Goal: Task Accomplishment & Management: Use online tool/utility

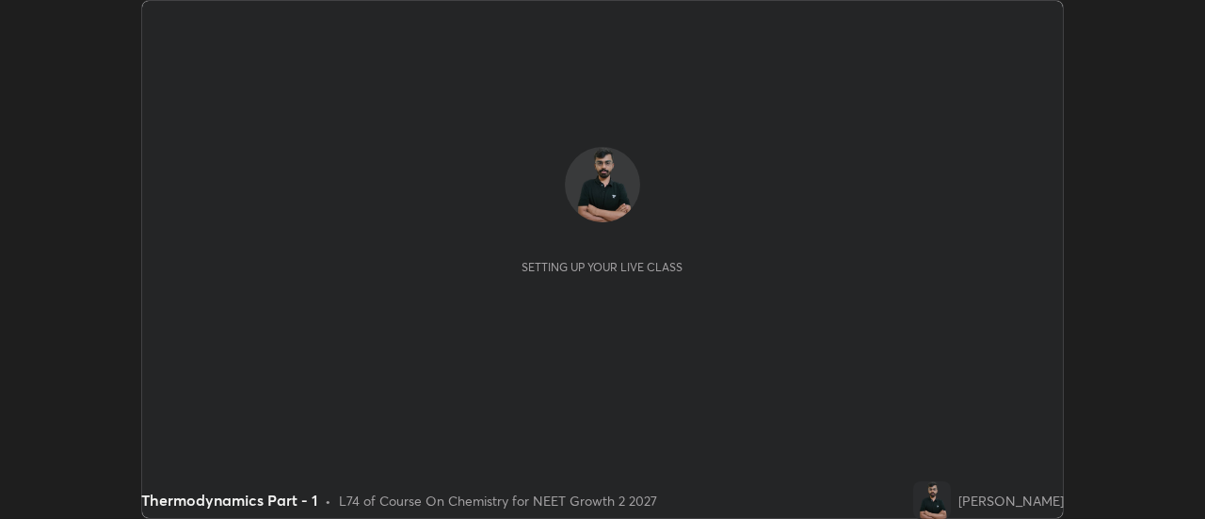
scroll to position [519, 1204]
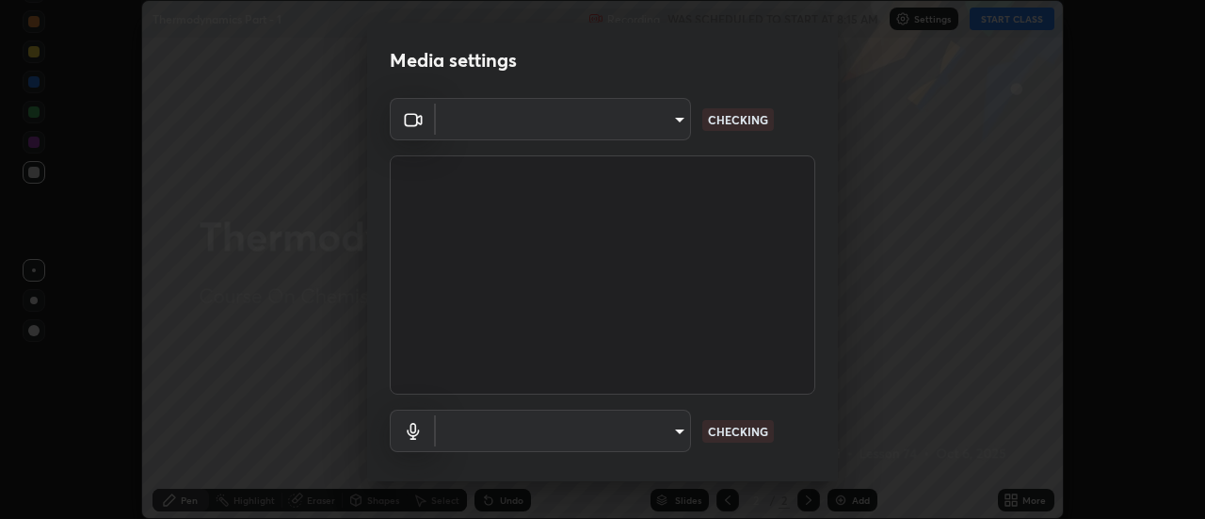
type input "de4d584312b4434b91bb48b0c0e382846541704910f56accdd629dbaa70238e6"
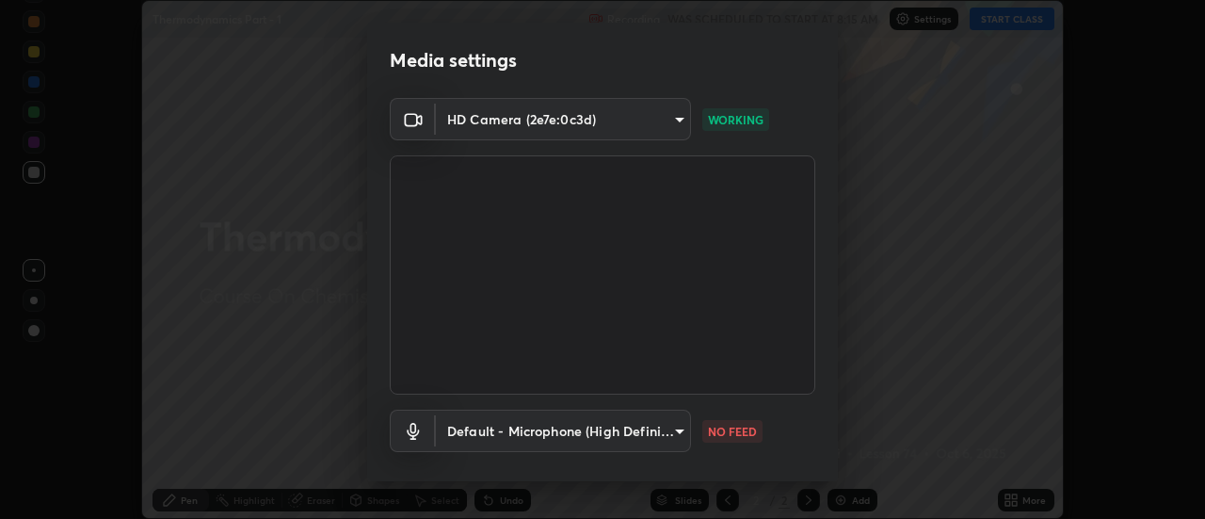
click at [661, 439] on body "Erase all Thermodynamics Part - 1 Recording WAS SCHEDULED TO START AT 8:15 AM S…" at bounding box center [602, 259] width 1205 height 519
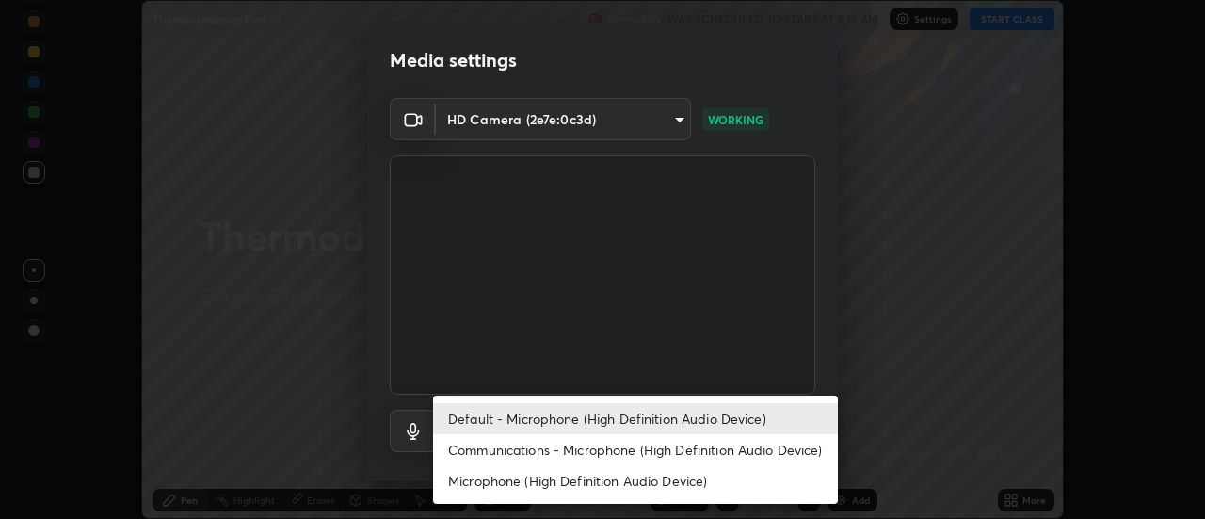
click at [644, 456] on li "Communications - Microphone (High Definition Audio Device)" at bounding box center [635, 449] width 405 height 31
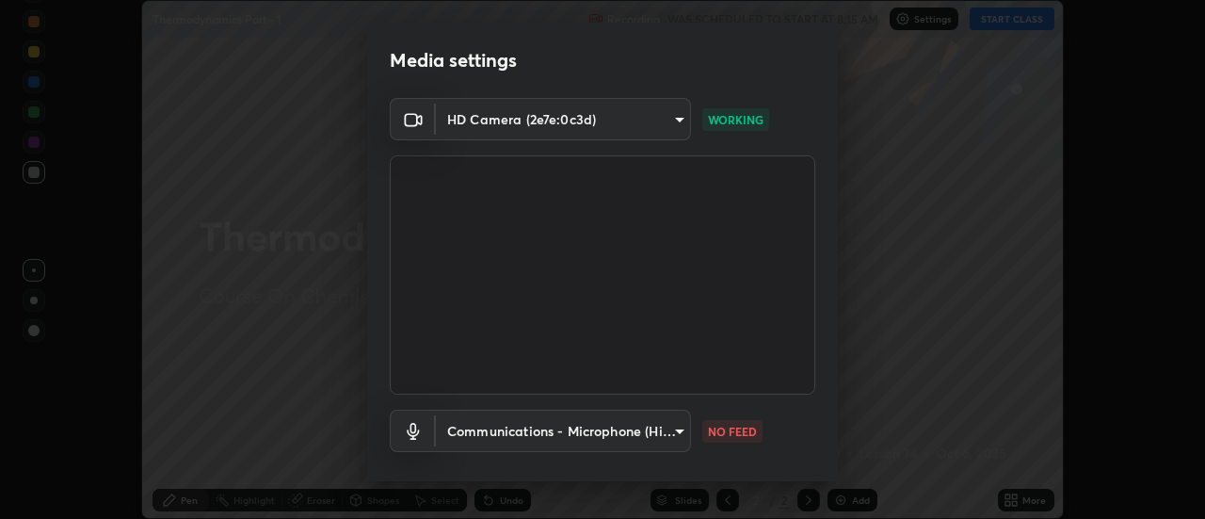
click at [654, 425] on body "Erase all Thermodynamics Part - 1 Recording WAS SCHEDULED TO START AT 8:15 AM S…" at bounding box center [602, 259] width 1205 height 519
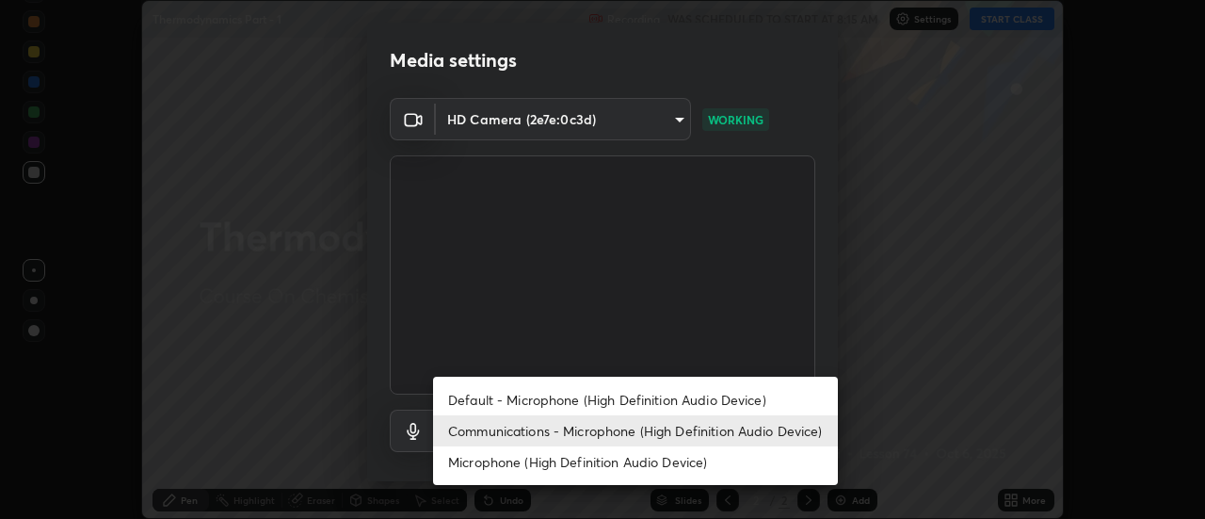
click at [647, 398] on li "Default - Microphone (High Definition Audio Device)" at bounding box center [635, 399] width 405 height 31
type input "default"
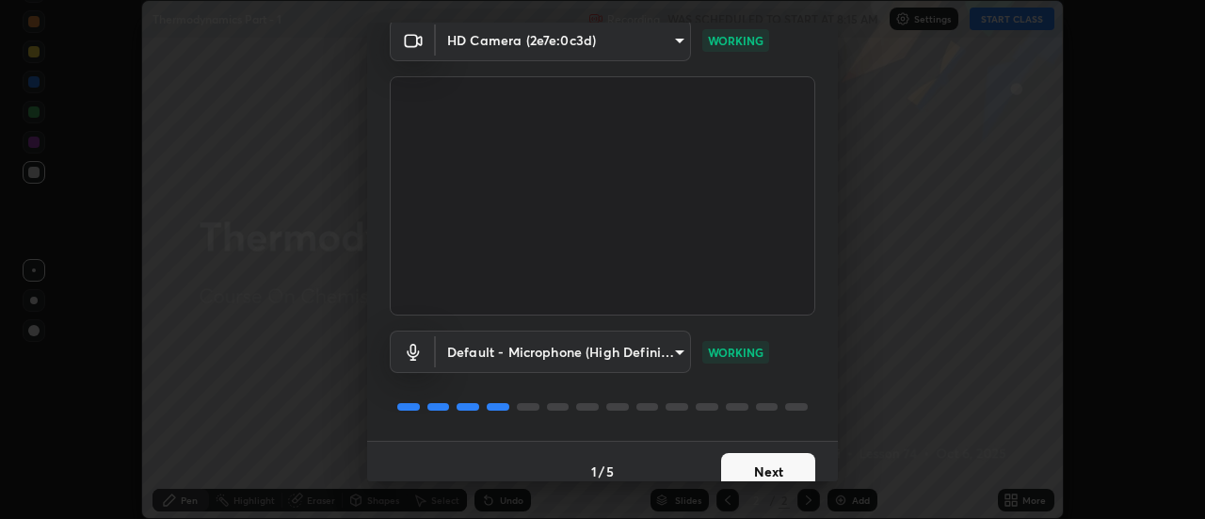
scroll to position [99, 0]
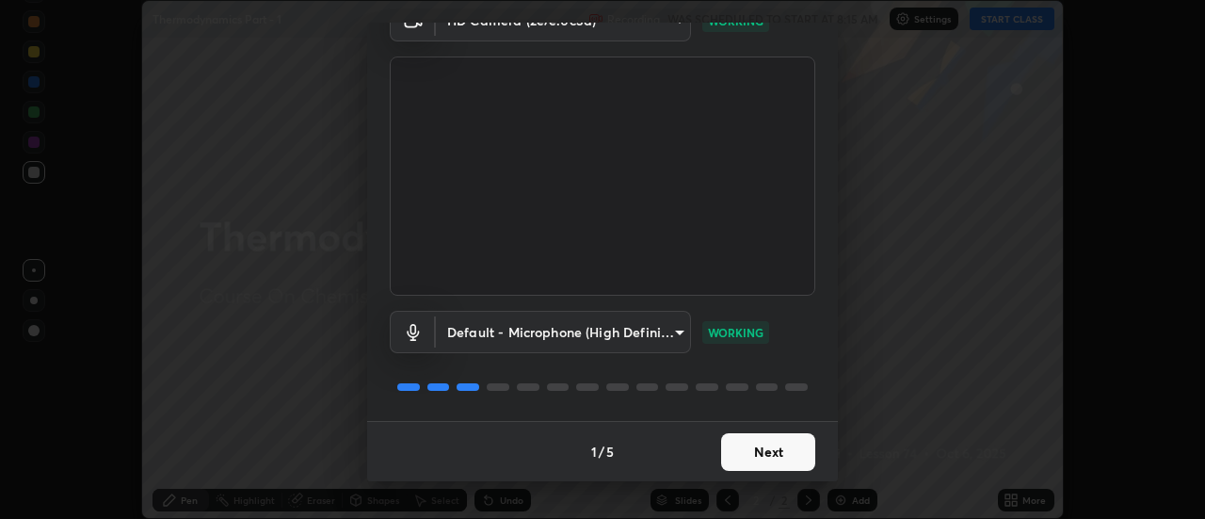
click at [794, 462] on button "Next" at bounding box center [768, 452] width 94 height 38
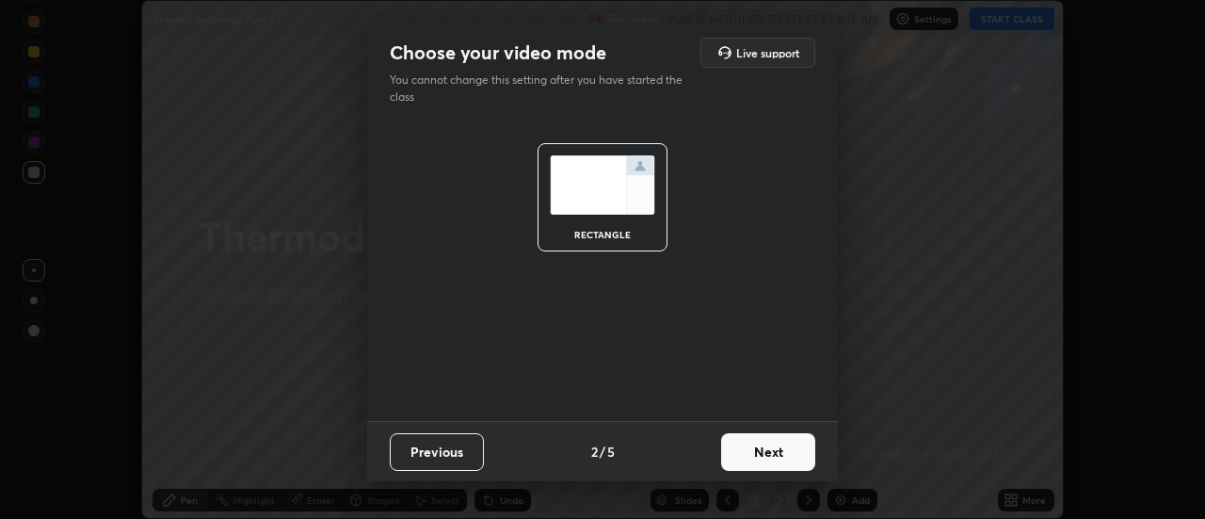
click at [795, 456] on button "Next" at bounding box center [768, 452] width 94 height 38
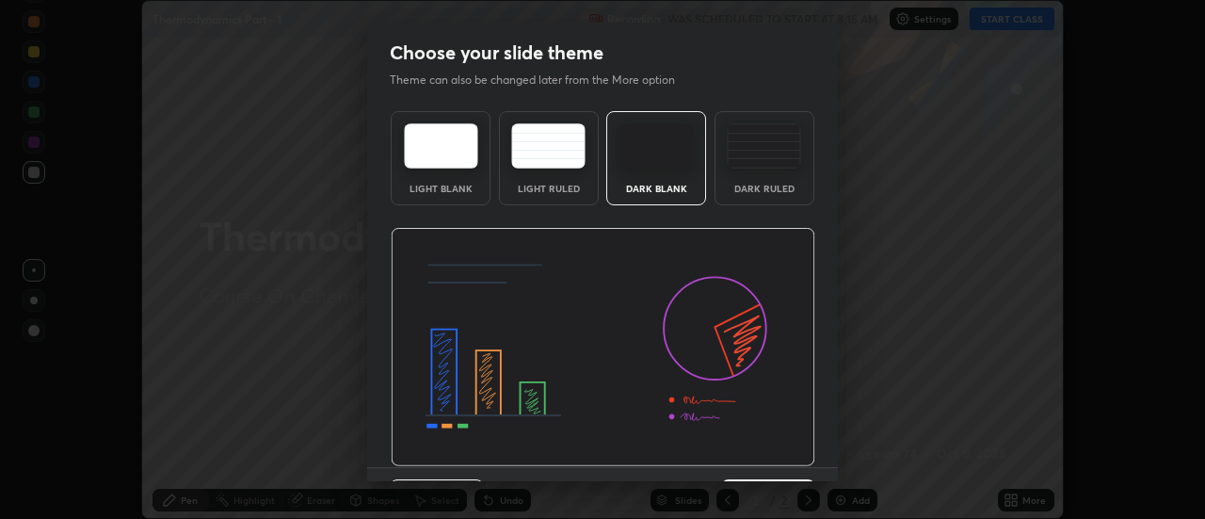
scroll to position [46, 0]
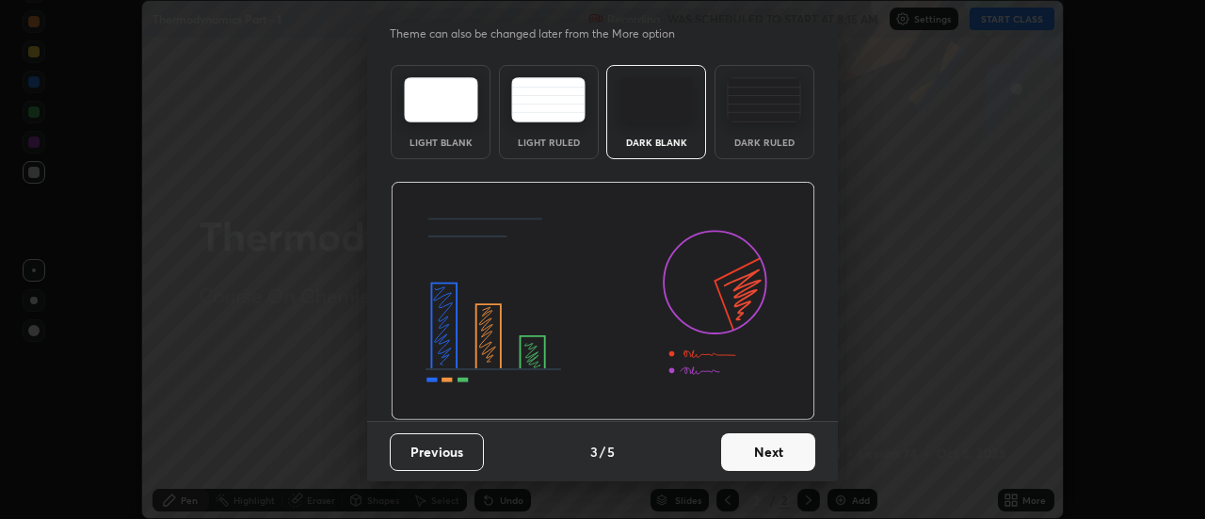
click at [791, 464] on button "Next" at bounding box center [768, 452] width 94 height 38
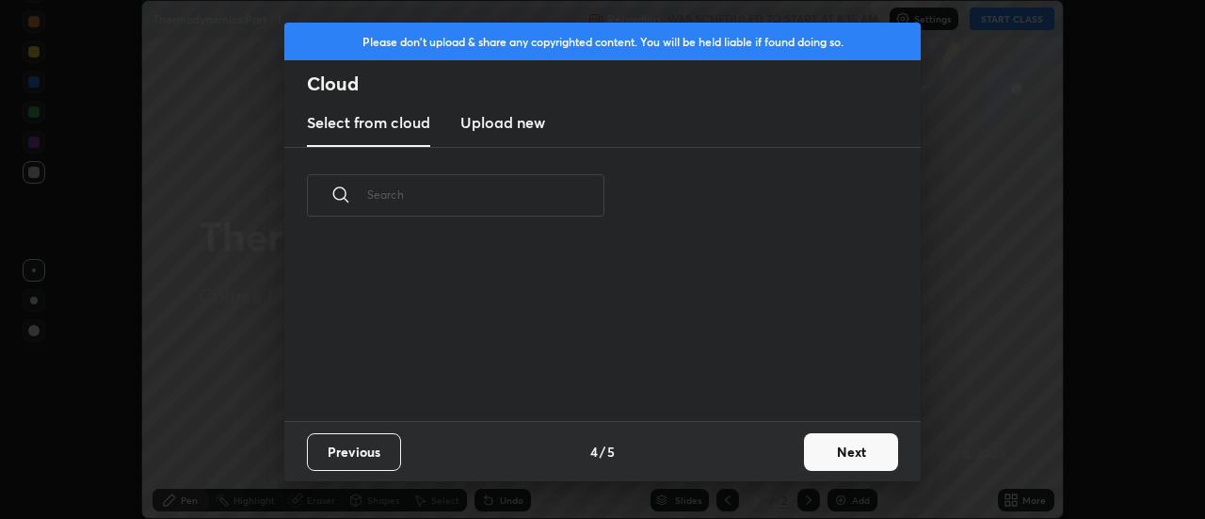
scroll to position [0, 0]
click at [835, 452] on button "Next" at bounding box center [851, 452] width 94 height 38
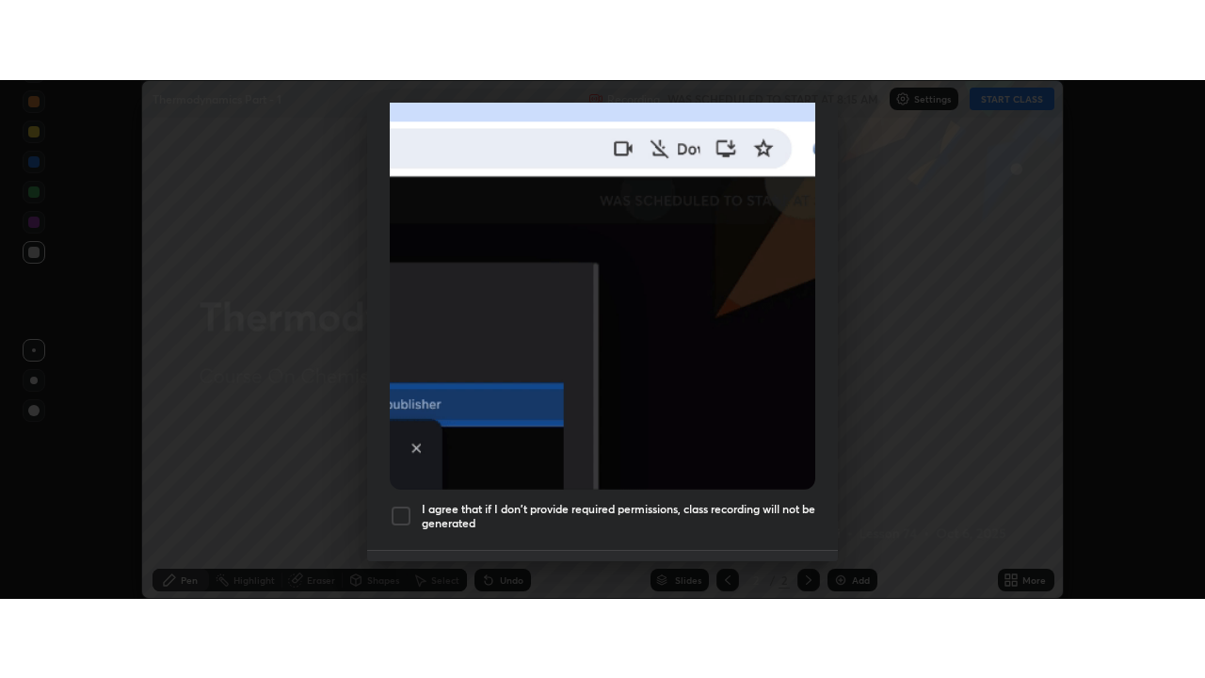
scroll to position [483, 0]
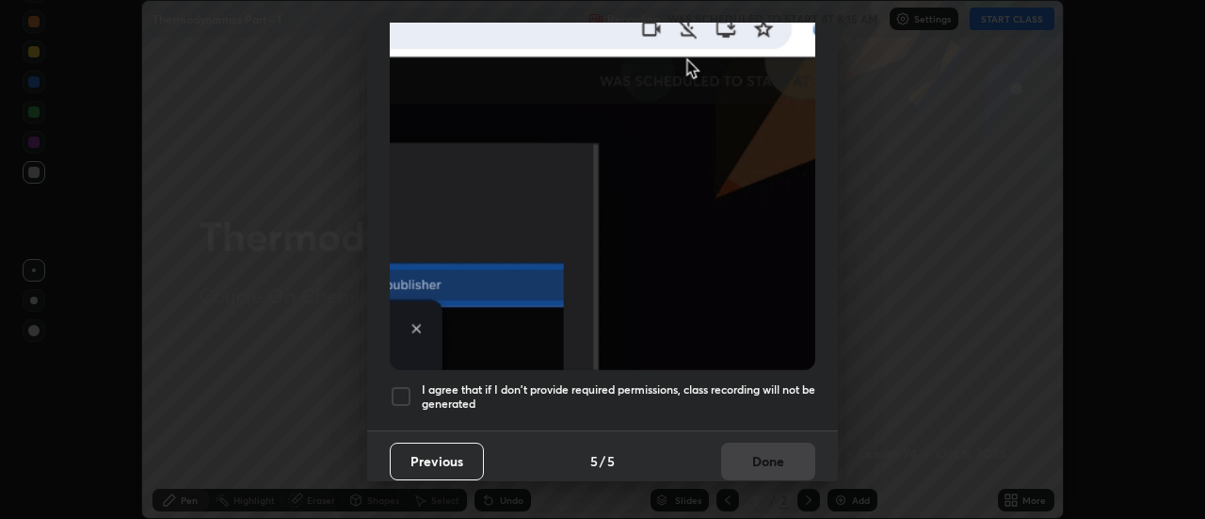
click at [408, 393] on div at bounding box center [401, 396] width 23 height 23
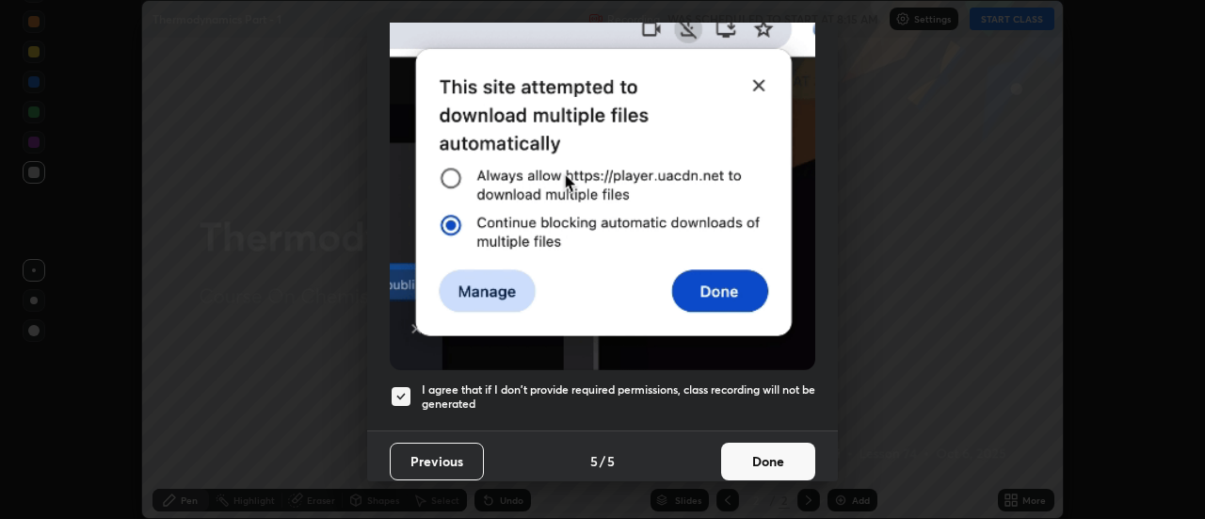
click at [747, 462] on button "Done" at bounding box center [768, 461] width 94 height 38
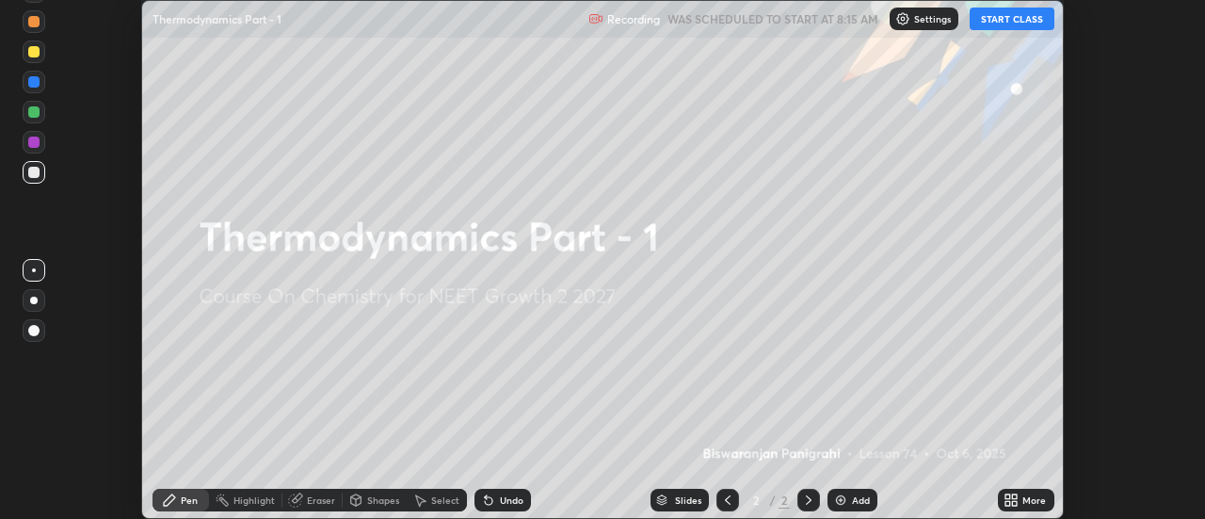
click at [1008, 496] on icon at bounding box center [1007, 496] width 5 height 5
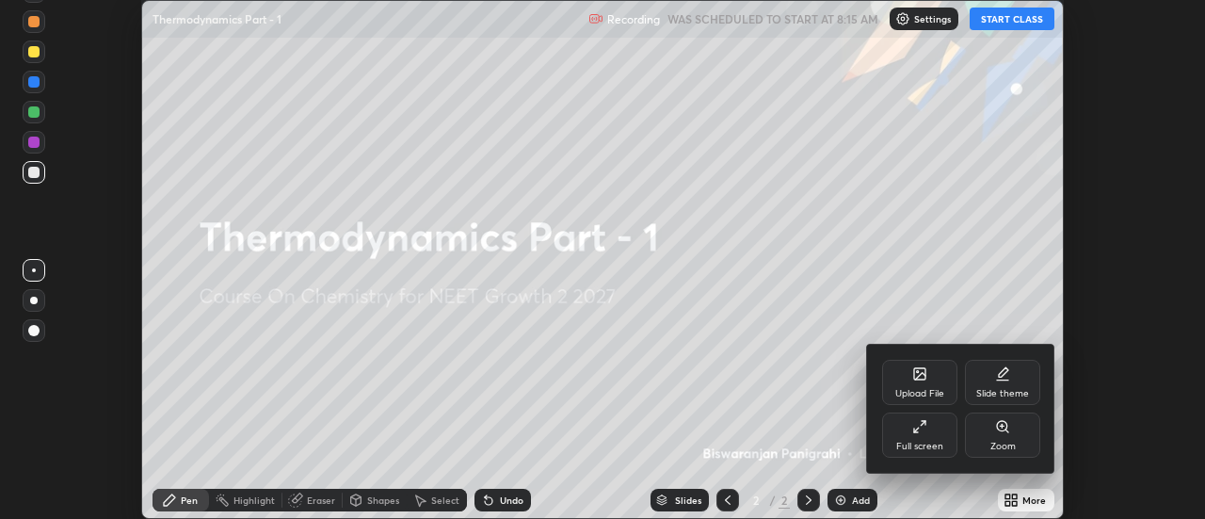
click at [922, 438] on div "Full screen" at bounding box center [919, 434] width 75 height 45
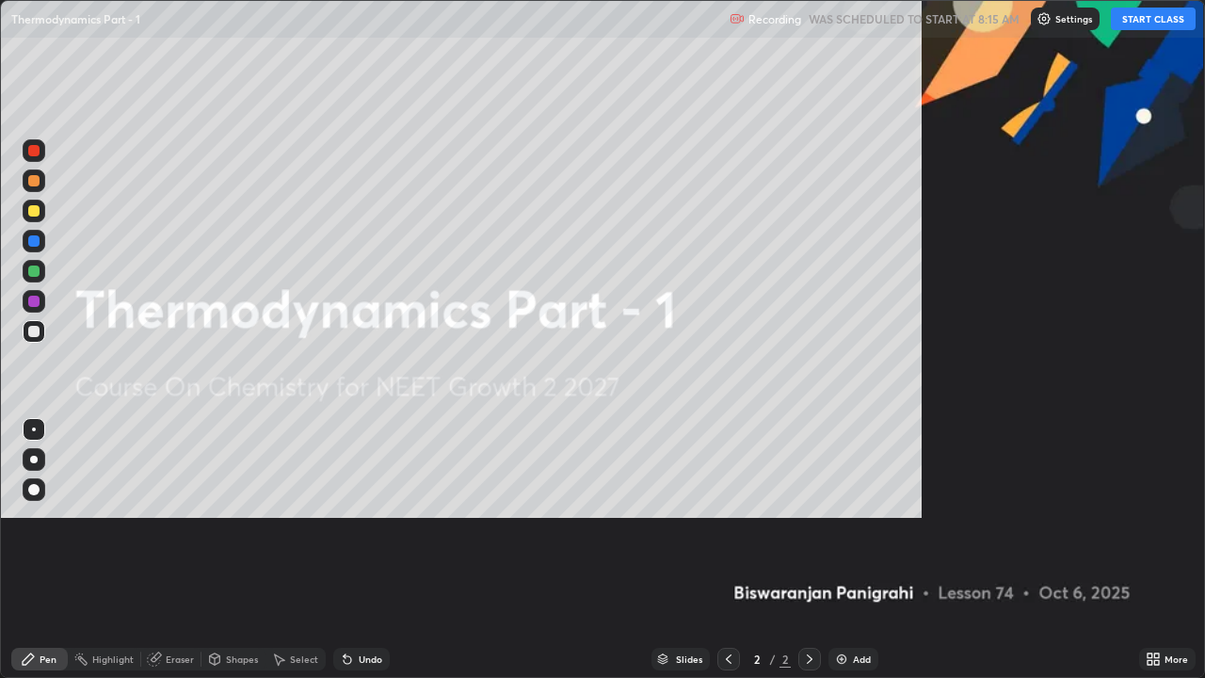
scroll to position [678, 1205]
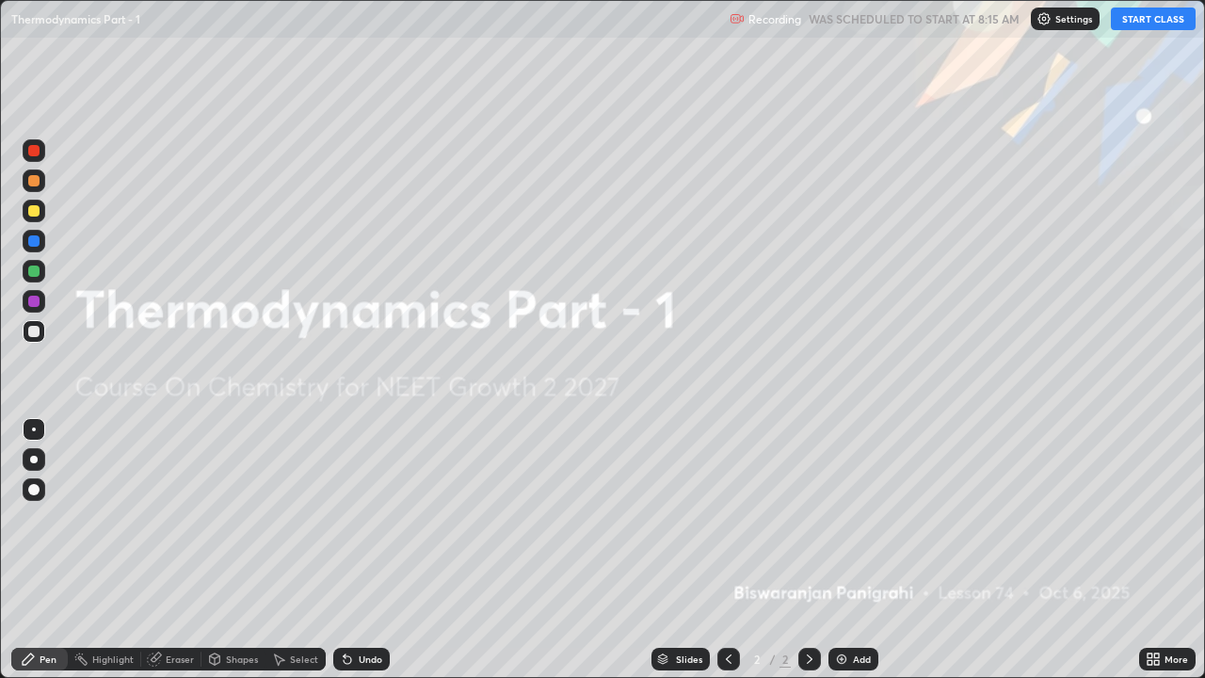
click at [859, 518] on div "Add" at bounding box center [862, 658] width 18 height 9
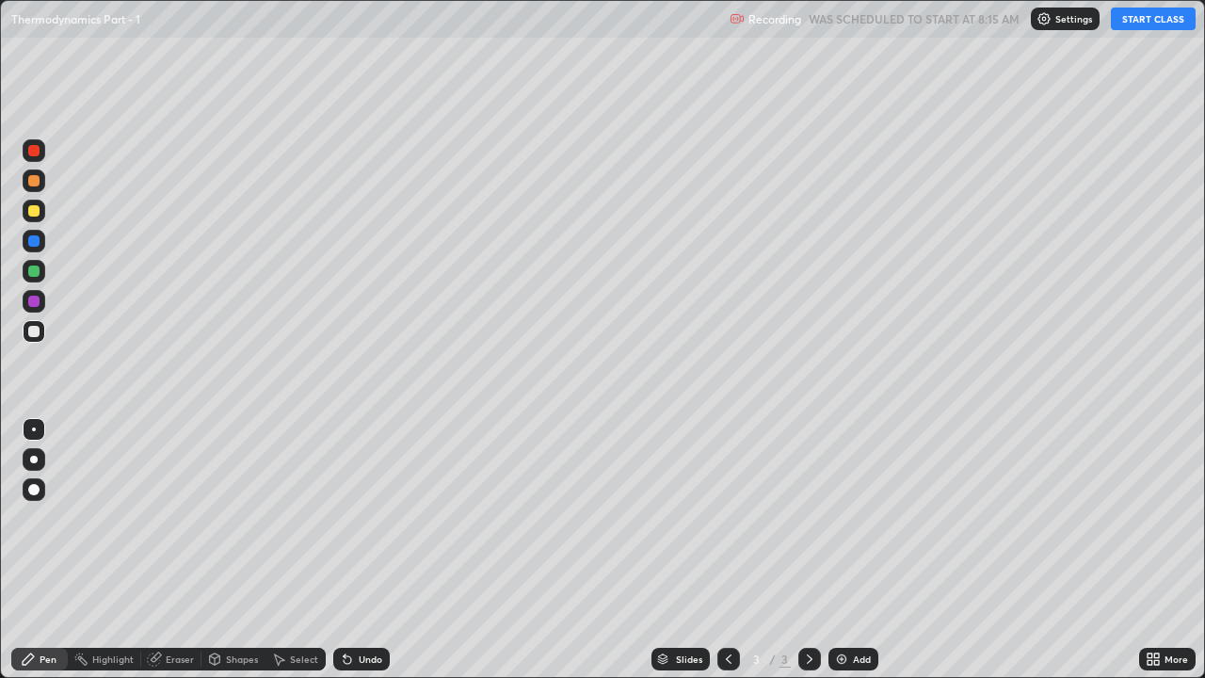
click at [1138, 16] on button "START CLASS" at bounding box center [1153, 19] width 85 height 23
click at [34, 459] on div at bounding box center [34, 460] width 8 height 8
click at [36, 188] on div at bounding box center [34, 180] width 23 height 23
click at [185, 518] on div "Eraser" at bounding box center [180, 658] width 28 height 9
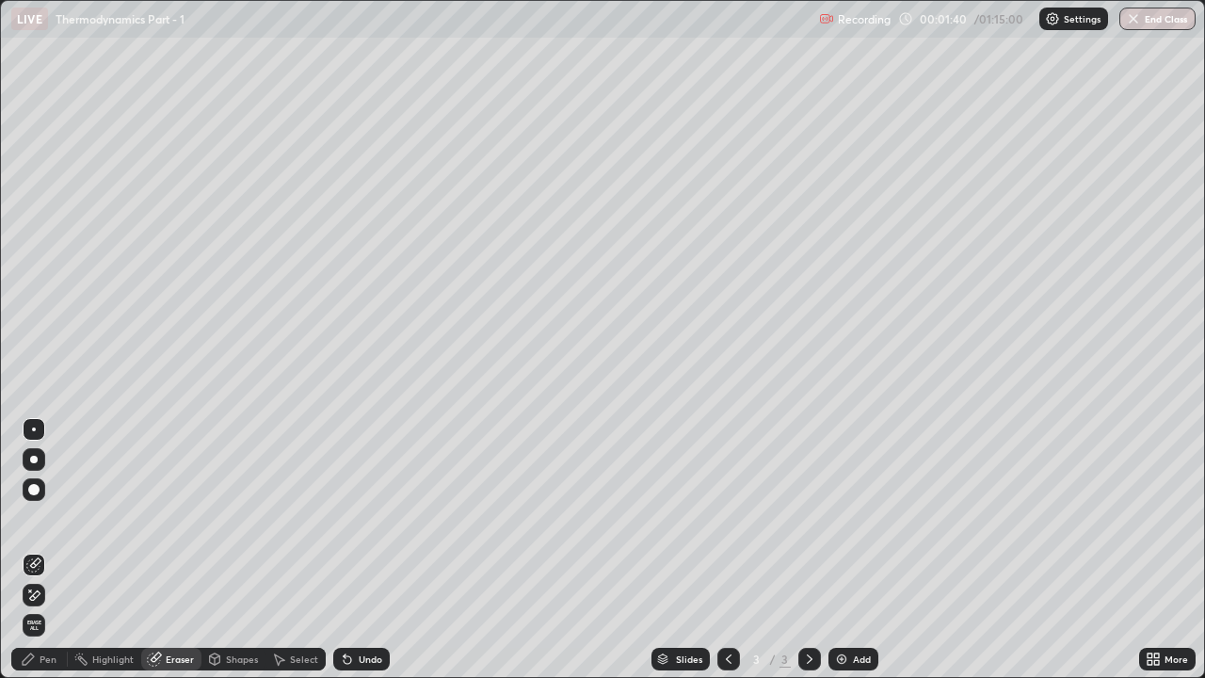
click at [48, 518] on div "Pen" at bounding box center [39, 659] width 56 height 23
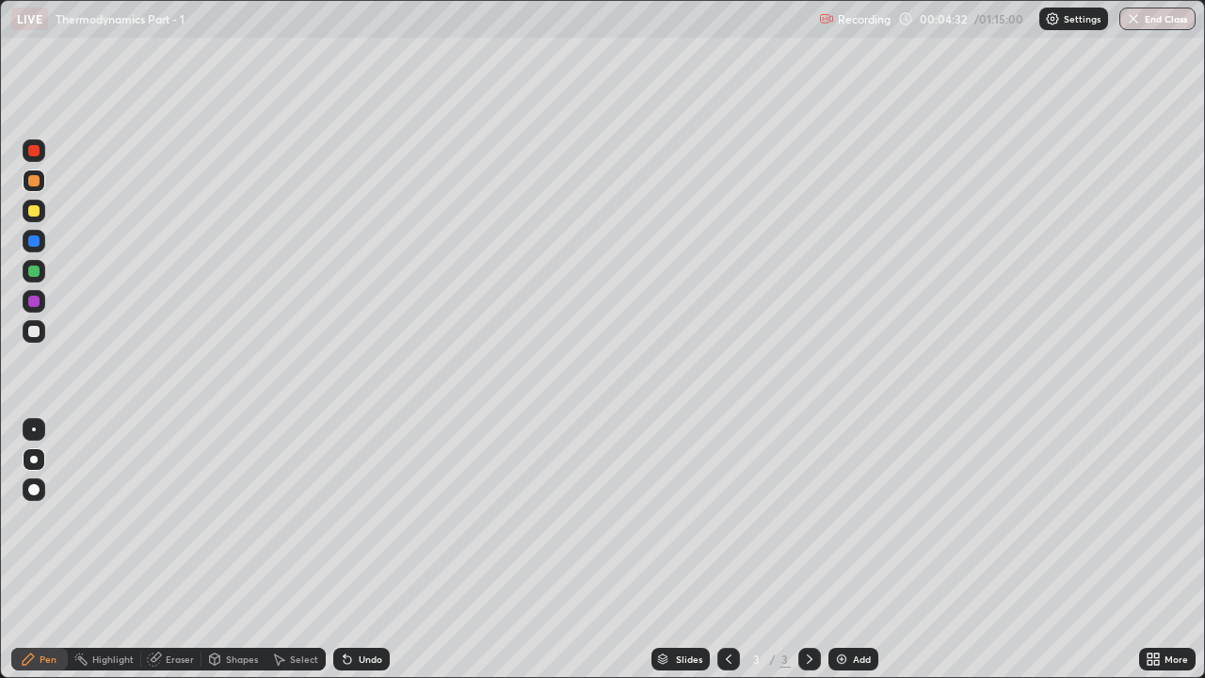
click at [37, 329] on div at bounding box center [33, 331] width 11 height 11
click at [843, 518] on img at bounding box center [841, 658] width 15 height 15
click at [33, 217] on div at bounding box center [34, 211] width 23 height 23
click at [34, 182] on div at bounding box center [33, 180] width 11 height 11
click at [345, 518] on icon at bounding box center [348, 660] width 8 height 8
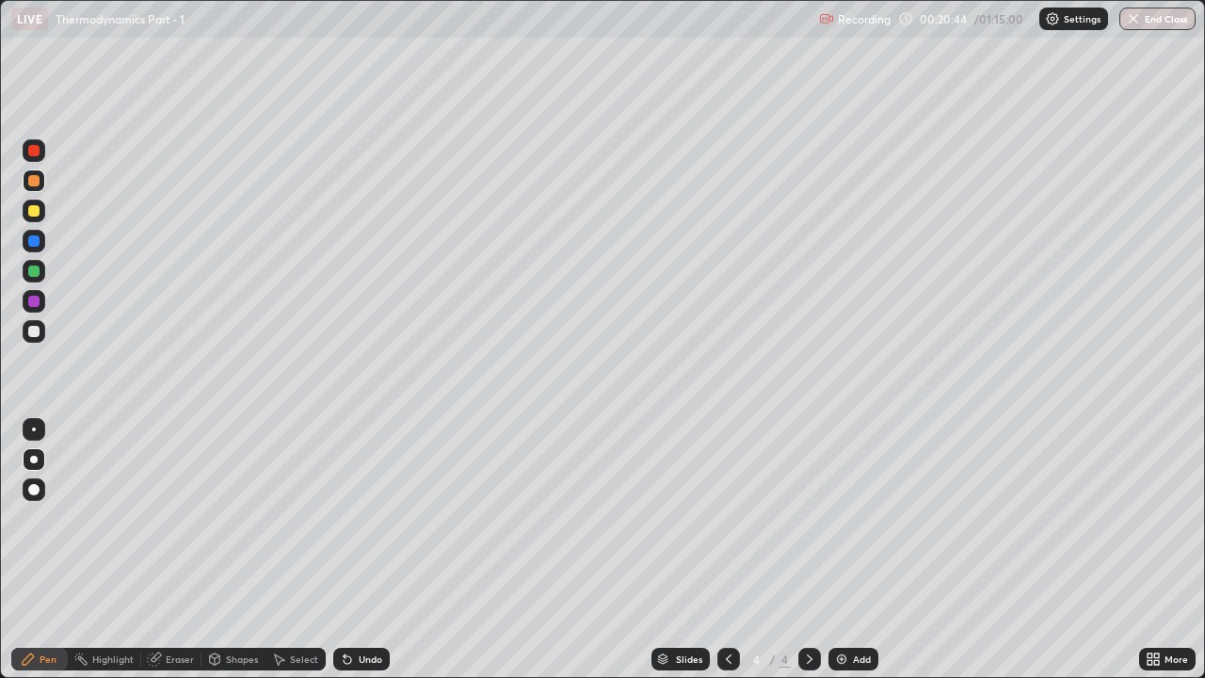
click at [344, 518] on icon at bounding box center [348, 660] width 8 height 8
click at [41, 334] on div at bounding box center [34, 331] width 23 height 23
click at [364, 518] on div "Undo" at bounding box center [361, 659] width 56 height 23
click at [35, 188] on div at bounding box center [34, 180] width 23 height 23
click at [190, 518] on div "Eraser" at bounding box center [171, 659] width 60 height 23
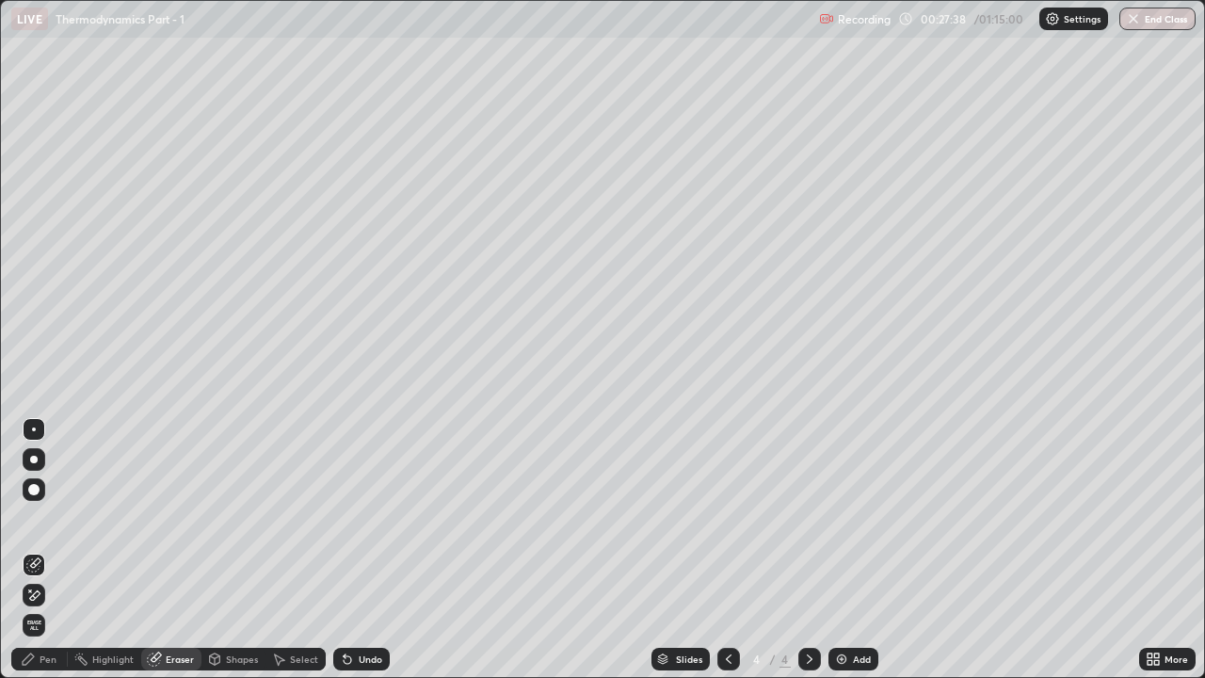
click at [54, 518] on div "Pen" at bounding box center [48, 658] width 17 height 9
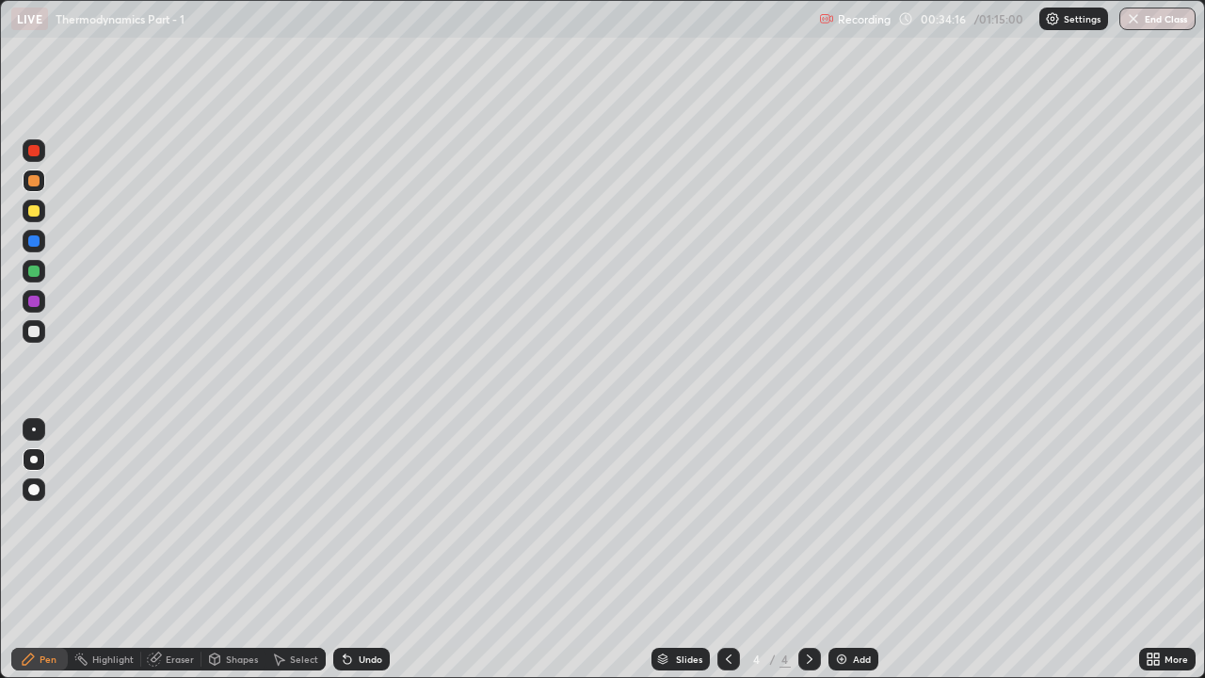
click at [843, 518] on img at bounding box center [841, 658] width 15 height 15
click at [39, 215] on div at bounding box center [33, 210] width 11 height 11
click at [37, 334] on div at bounding box center [33, 331] width 11 height 11
click at [35, 214] on div at bounding box center [33, 210] width 11 height 11
click at [377, 518] on div "Undo" at bounding box center [371, 658] width 24 height 9
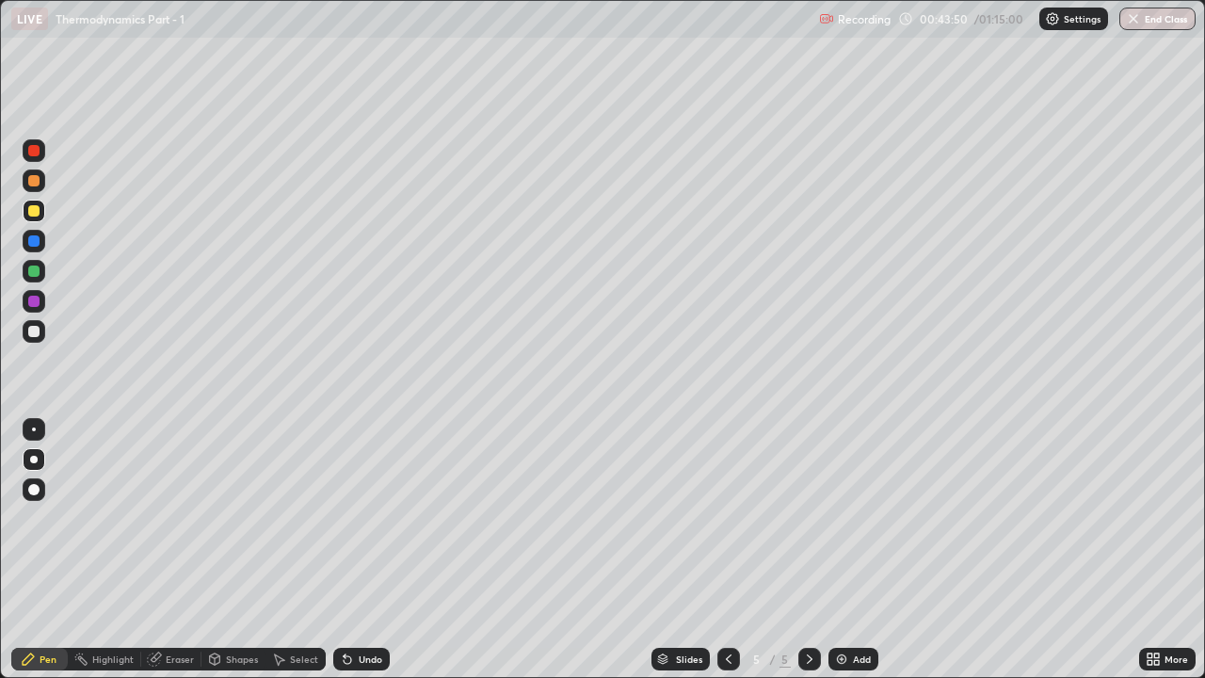
click at [730, 518] on icon at bounding box center [728, 658] width 15 height 15
click at [803, 518] on icon at bounding box center [809, 658] width 15 height 15
click at [44, 182] on div at bounding box center [34, 180] width 23 height 23
click at [843, 518] on img at bounding box center [841, 658] width 15 height 15
click at [36, 333] on div at bounding box center [33, 331] width 11 height 11
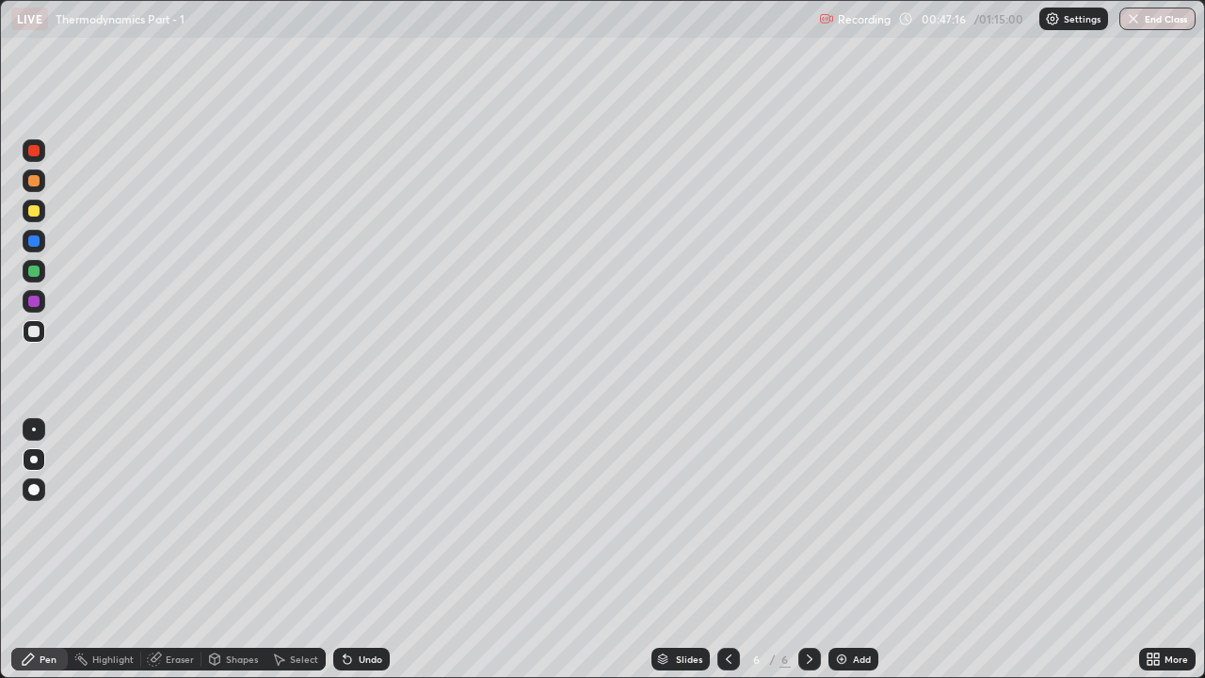
click at [345, 518] on icon at bounding box center [348, 660] width 8 height 8
click at [343, 518] on div "Undo" at bounding box center [361, 659] width 56 height 23
click at [344, 518] on icon at bounding box center [348, 660] width 8 height 8
click at [345, 518] on icon at bounding box center [348, 660] width 8 height 8
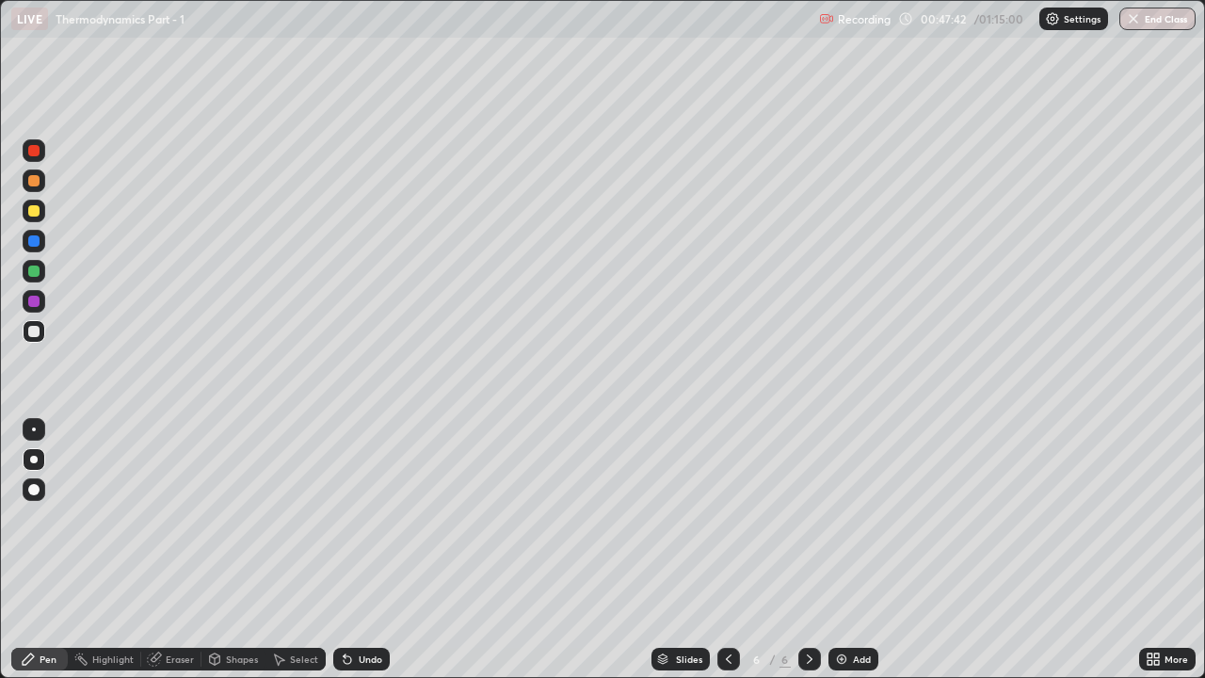
click at [34, 212] on div at bounding box center [33, 210] width 11 height 11
click at [36, 242] on div at bounding box center [33, 240] width 11 height 11
click at [353, 518] on div "Undo" at bounding box center [361, 659] width 56 height 23
click at [35, 212] on div at bounding box center [33, 210] width 11 height 11
click at [35, 332] on div at bounding box center [33, 331] width 11 height 11
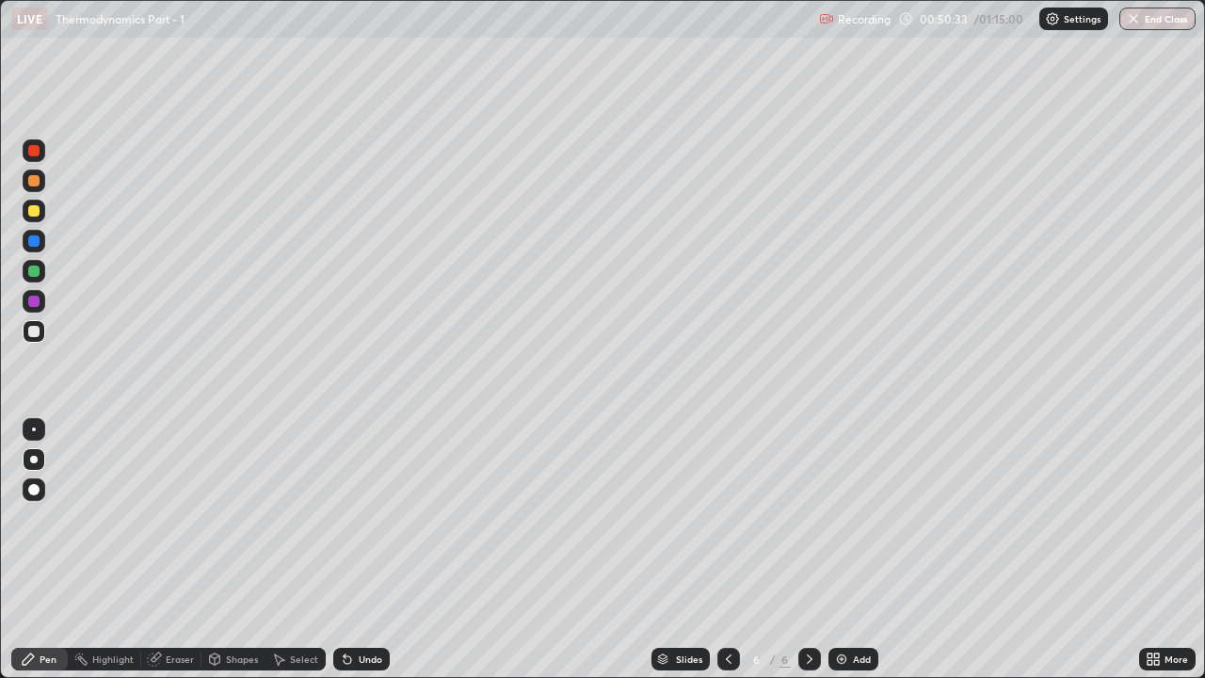
click at [34, 269] on div at bounding box center [33, 270] width 11 height 11
click at [35, 211] on div at bounding box center [33, 210] width 11 height 11
click at [35, 276] on div at bounding box center [33, 270] width 11 height 11
click at [30, 219] on div at bounding box center [34, 211] width 23 height 23
click at [31, 187] on div at bounding box center [34, 180] width 23 height 23
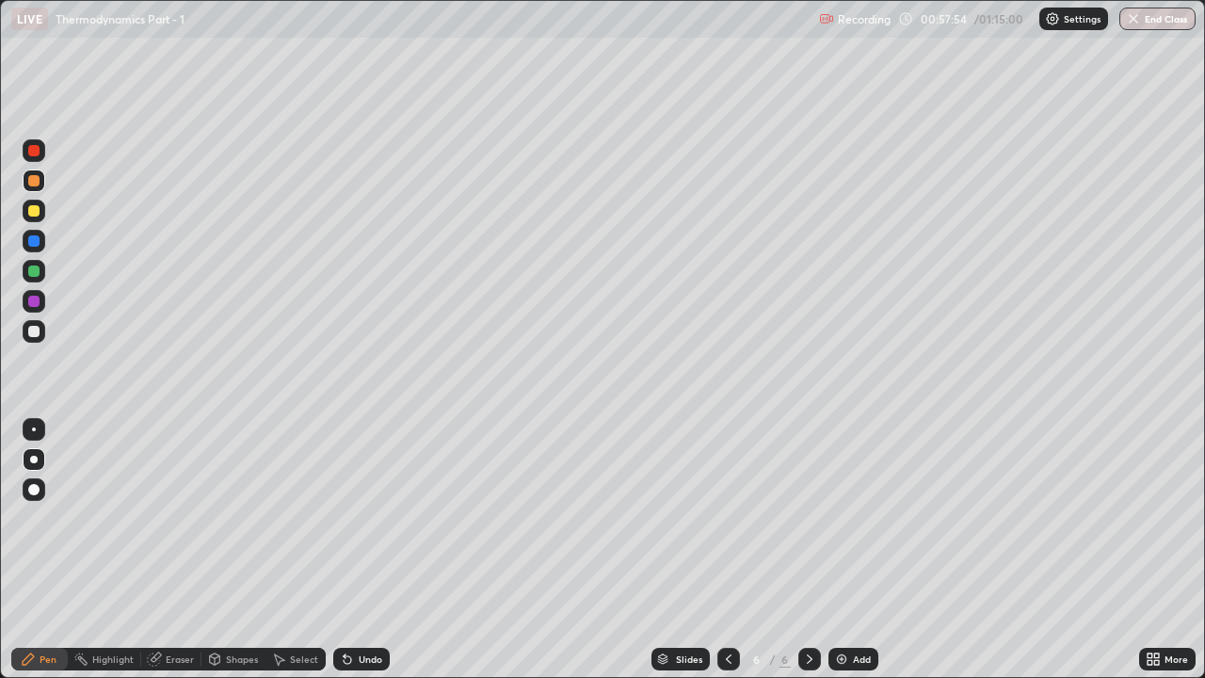
click at [847, 518] on img at bounding box center [841, 658] width 15 height 15
click at [38, 334] on div at bounding box center [33, 331] width 11 height 11
click at [35, 214] on div at bounding box center [33, 210] width 11 height 11
click at [345, 518] on icon at bounding box center [348, 660] width 8 height 8
click at [38, 330] on div at bounding box center [33, 331] width 11 height 11
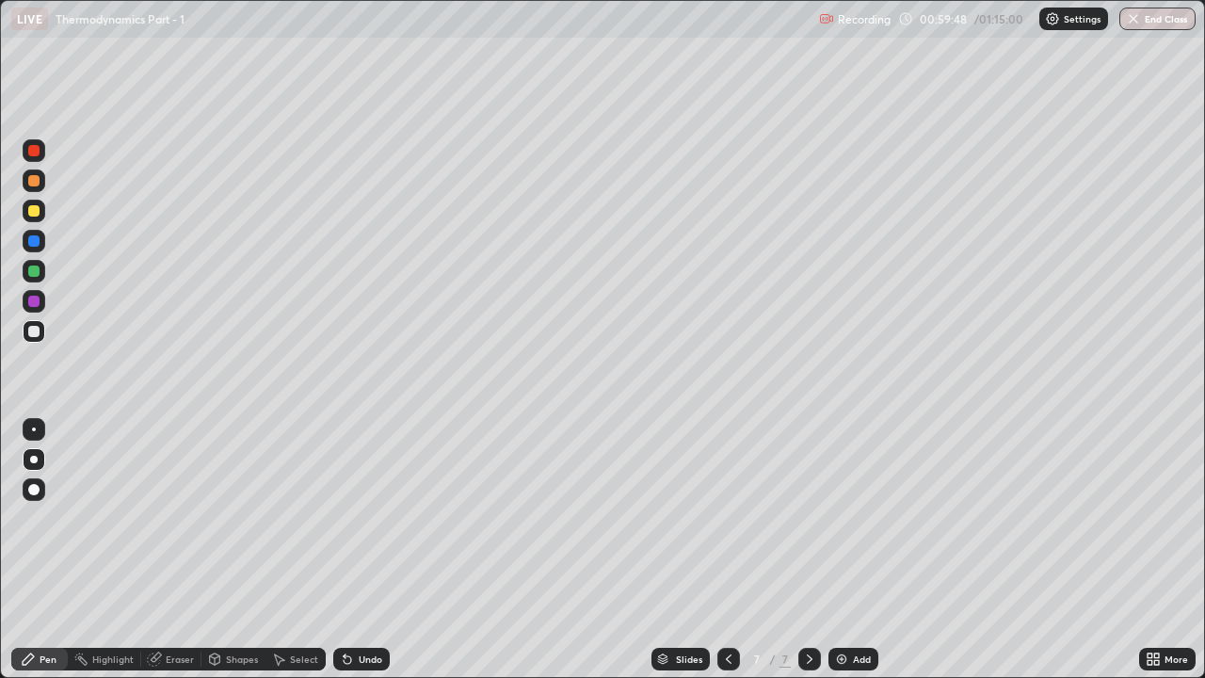
click at [36, 212] on div at bounding box center [33, 210] width 11 height 11
click at [36, 183] on div at bounding box center [33, 180] width 11 height 11
click at [41, 336] on div at bounding box center [34, 331] width 23 height 23
click at [350, 518] on div "Undo" at bounding box center [361, 659] width 56 height 23
click at [844, 518] on img at bounding box center [841, 658] width 15 height 15
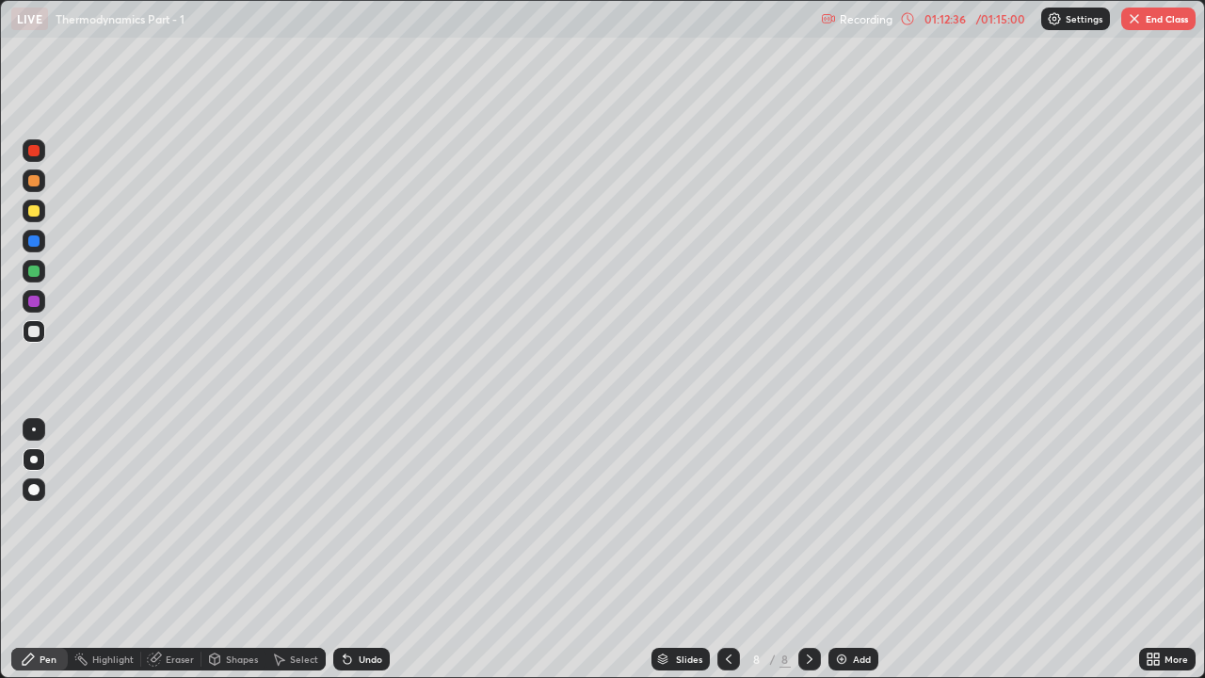
click at [367, 518] on div "Undo" at bounding box center [371, 658] width 24 height 9
click at [362, 518] on div "Undo" at bounding box center [371, 658] width 24 height 9
click at [361, 518] on div "Undo" at bounding box center [361, 659] width 56 height 23
click at [34, 213] on div at bounding box center [33, 210] width 11 height 11
click at [367, 518] on div "Undo" at bounding box center [371, 658] width 24 height 9
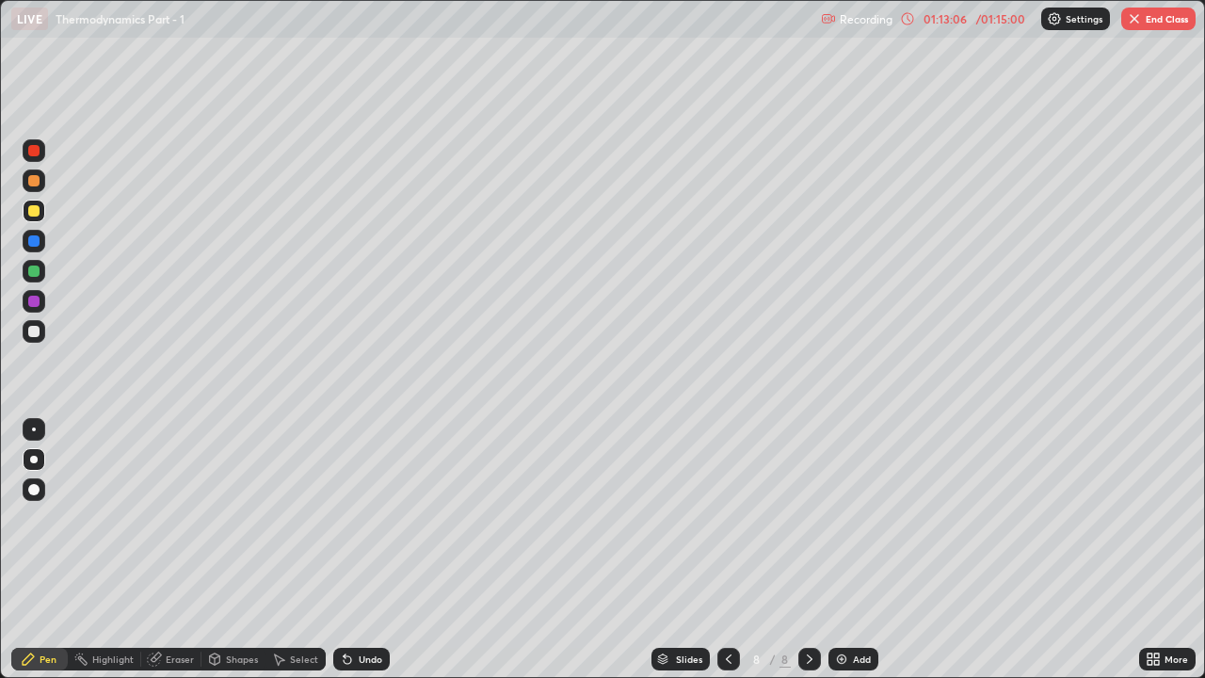
click at [370, 518] on div "Undo" at bounding box center [361, 659] width 56 height 23
click at [38, 329] on div at bounding box center [33, 331] width 11 height 11
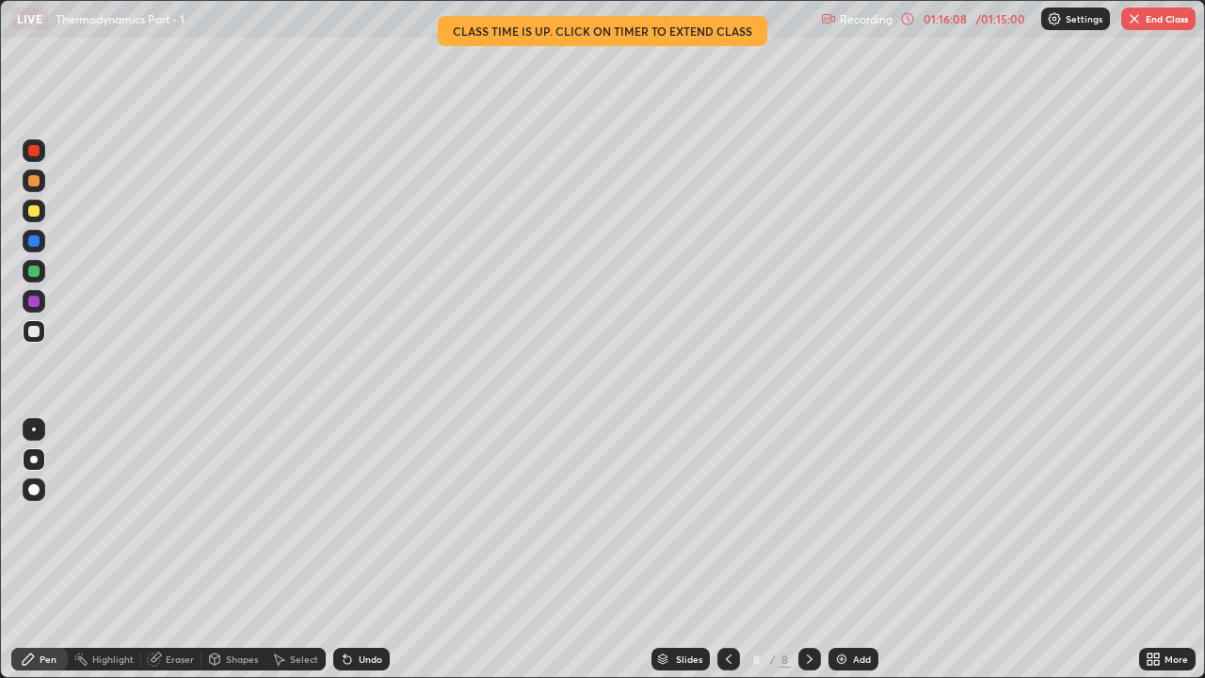
click at [1181, 24] on button "End Class" at bounding box center [1158, 19] width 74 height 23
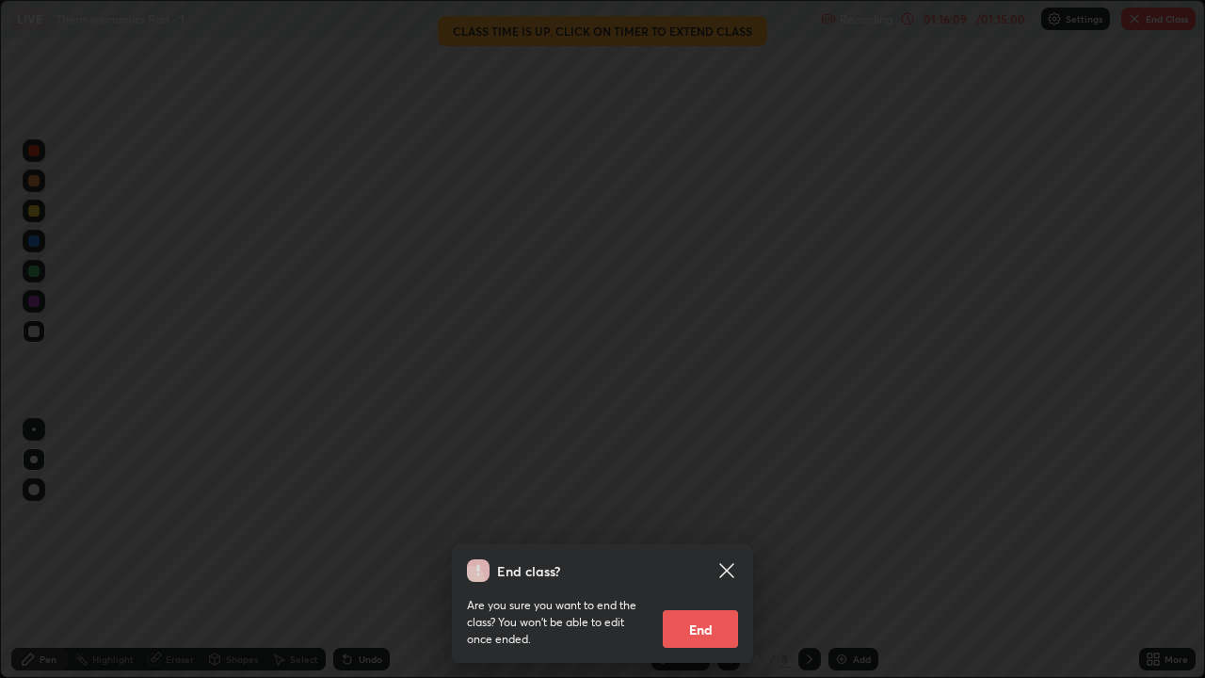
click at [729, 518] on button "End" at bounding box center [700, 629] width 75 height 38
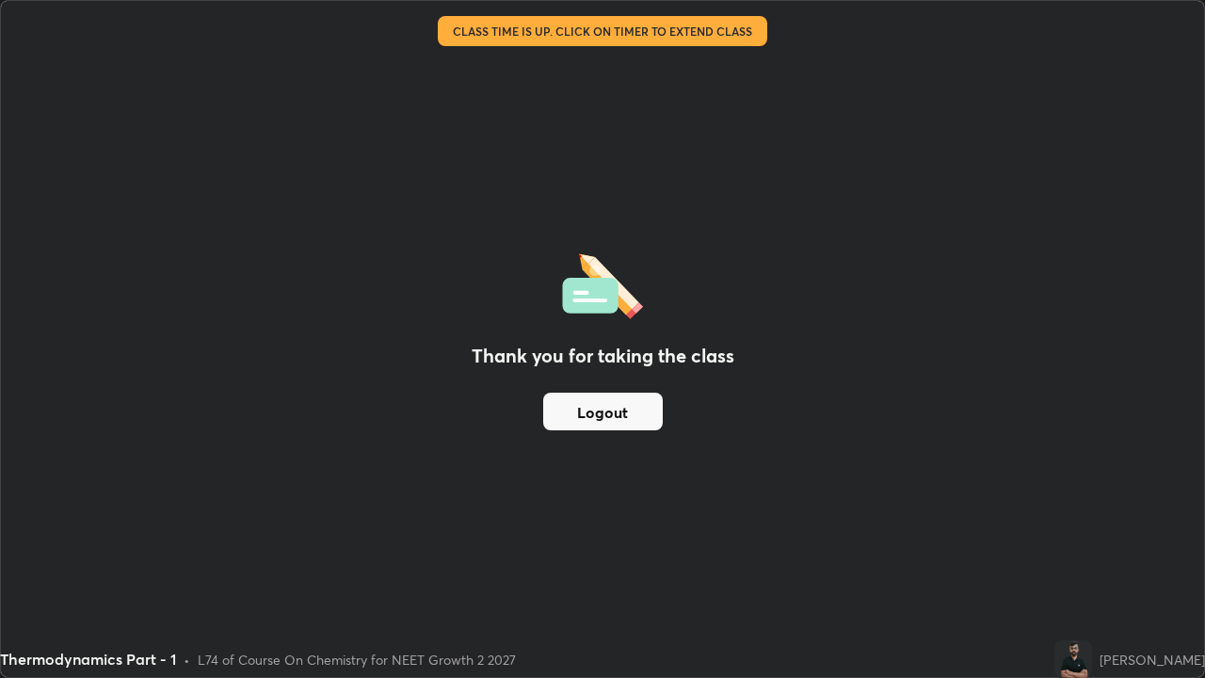
click at [647, 413] on button "Logout" at bounding box center [603, 412] width 120 height 38
